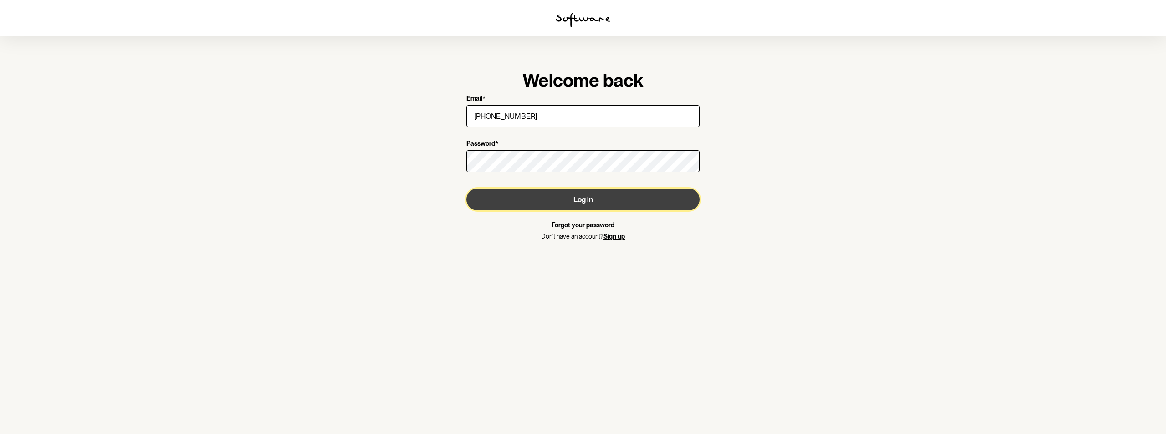
click at [573, 202] on button "Log in" at bounding box center [582, 199] width 233 height 22
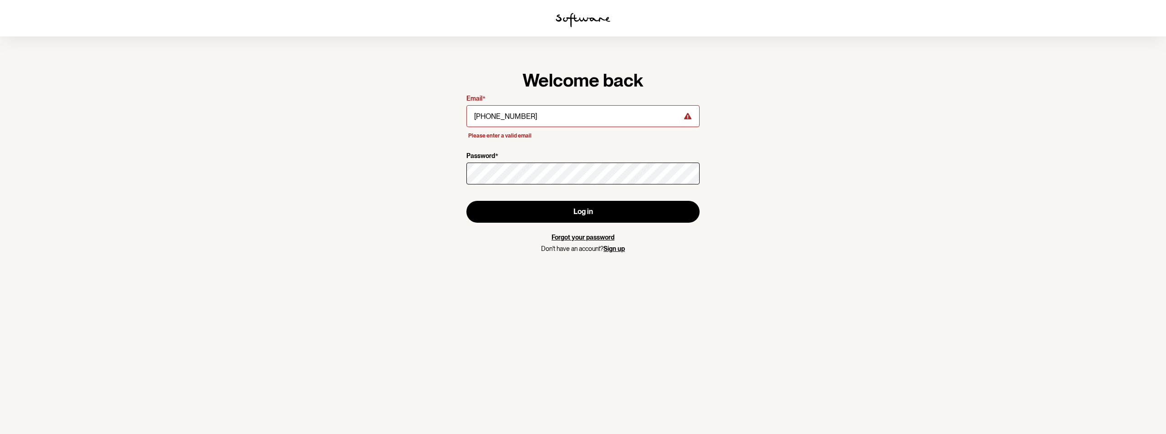
click at [527, 105] on div "[PHONE_NUMBER]" at bounding box center [582, 115] width 233 height 25
drag, startPoint x: 518, startPoint y: 117, endPoint x: 434, endPoint y: 120, distance: 83.8
click at [434, 120] on section "Welcome back Email * [PHONE_NUMBER] Please enter a valid email Password * Log i…" at bounding box center [583, 217] width 1166 height 434
type input "[EMAIL_ADDRESS][DOMAIN_NAME]"
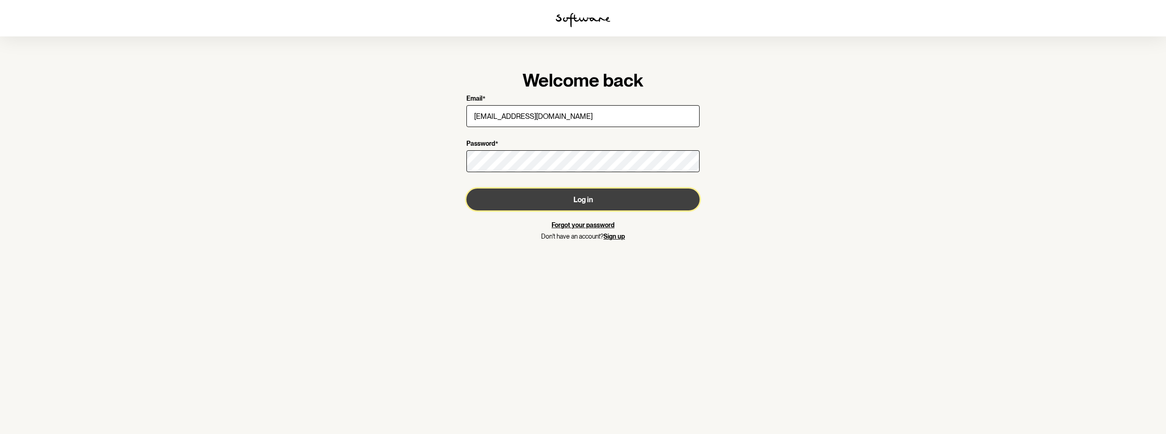
click at [580, 207] on button "Log in" at bounding box center [582, 199] width 233 height 22
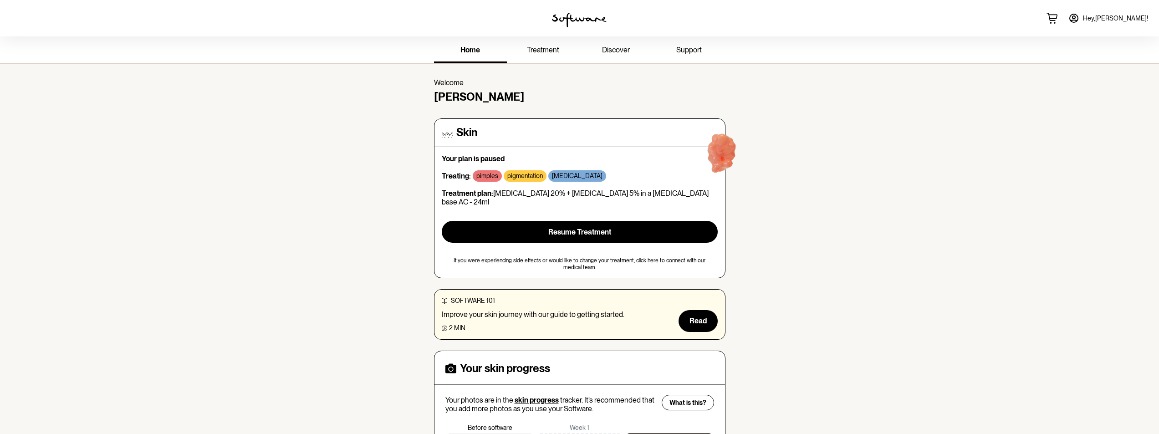
click at [1126, 17] on span "Hey, [PERSON_NAME] !" at bounding box center [1115, 19] width 65 height 8
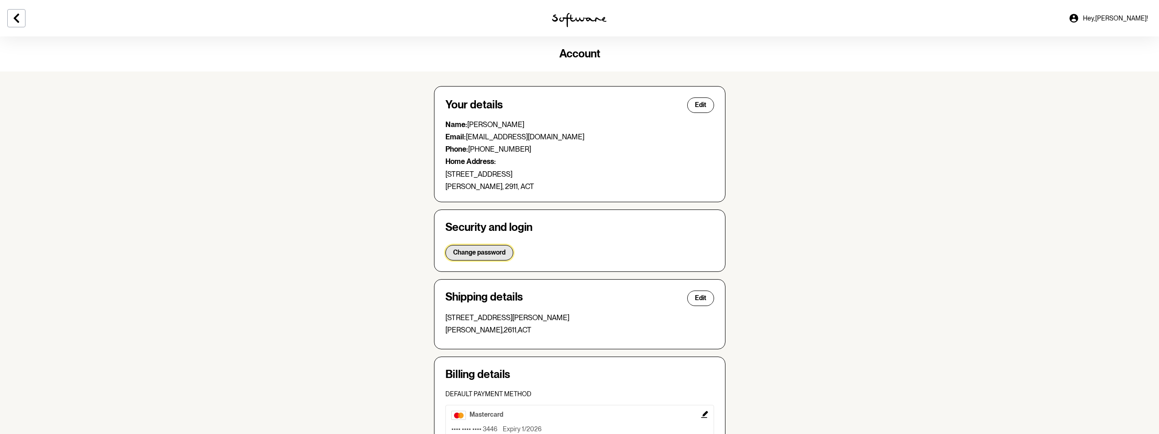
click at [498, 252] on span "Change password" at bounding box center [479, 253] width 52 height 8
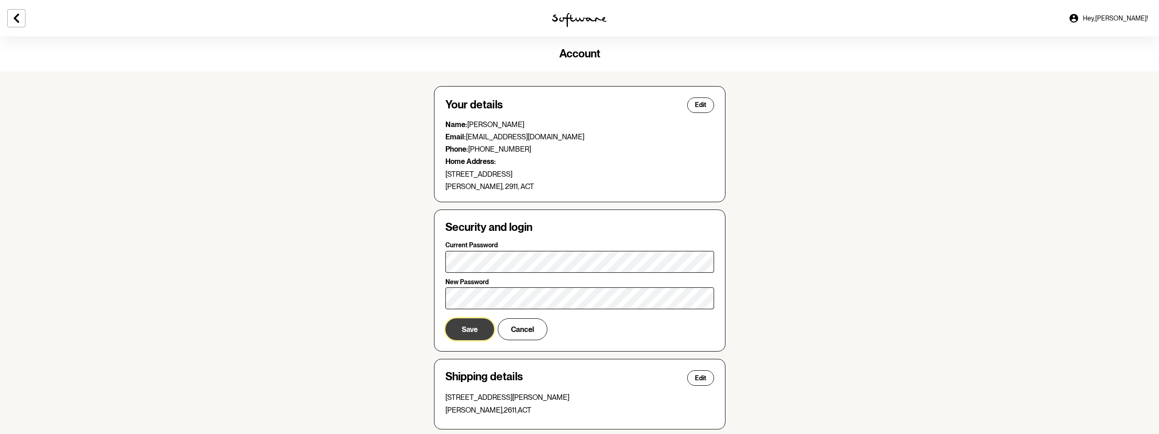
click at [473, 332] on span "Save" at bounding box center [470, 329] width 16 height 9
